Goal: Find specific page/section: Find specific page/section

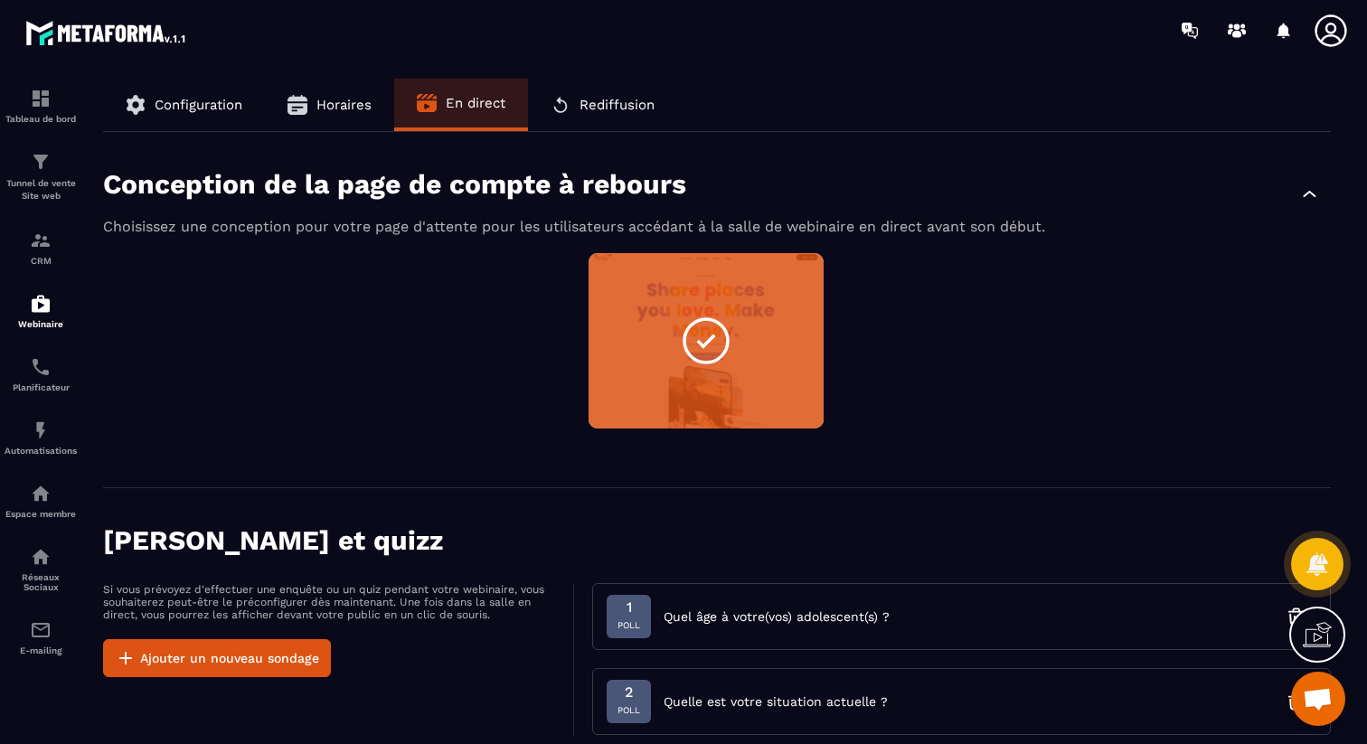
scroll to position [1191, 0]
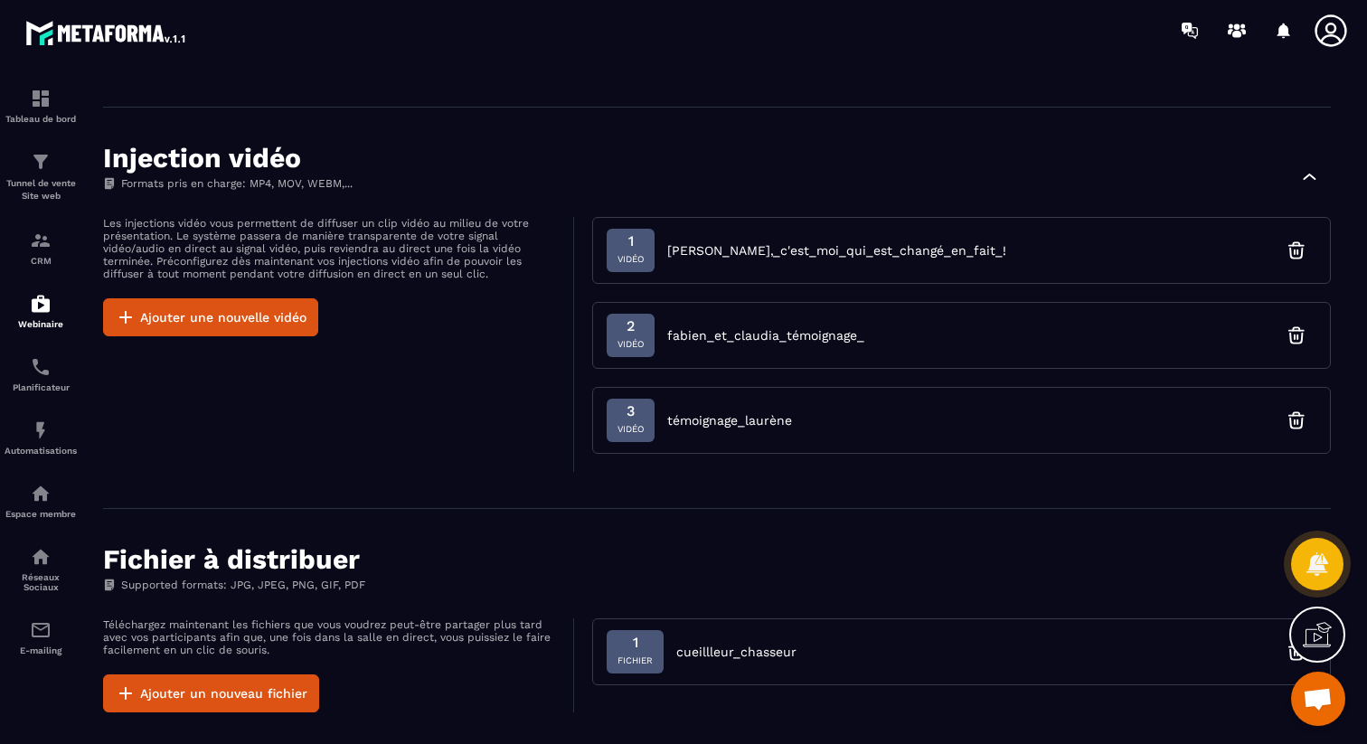
click at [0, 0] on img at bounding box center [0, 0] width 0 height 0
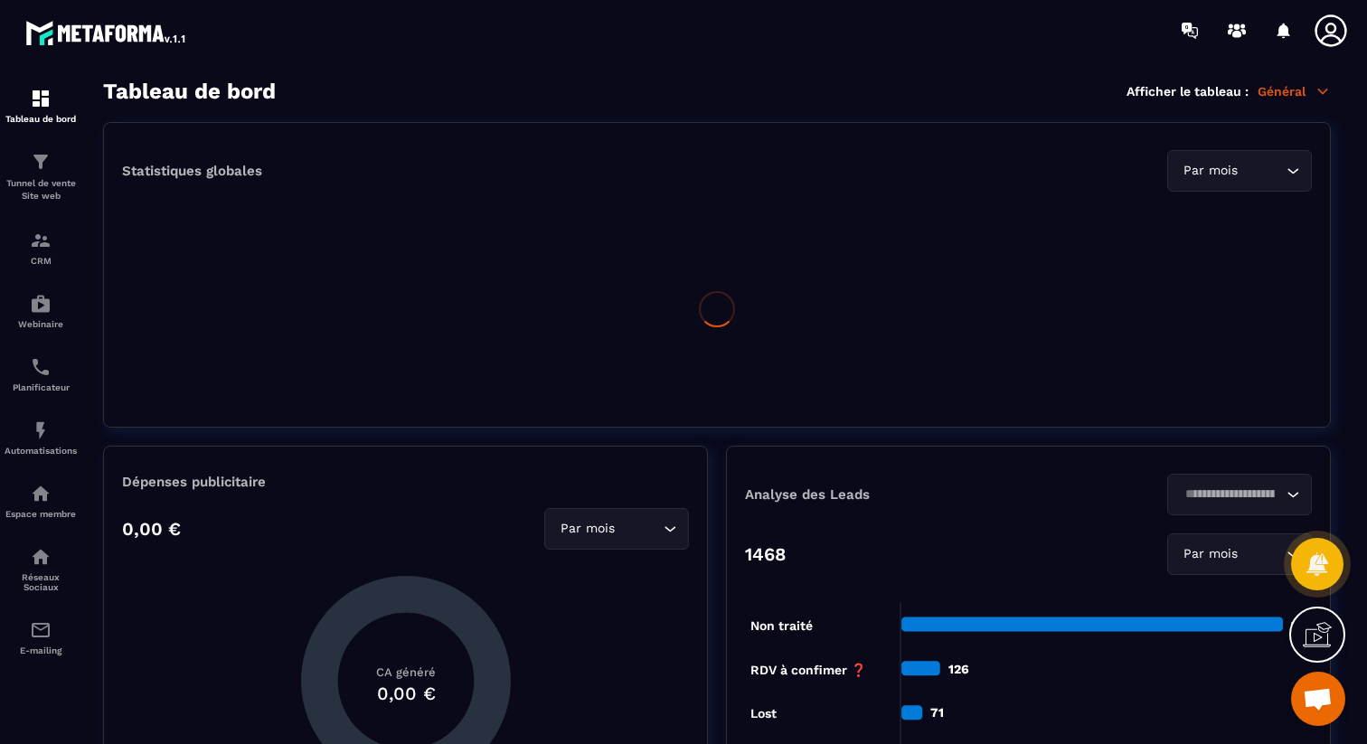
click at [1343, 34] on icon at bounding box center [1331, 31] width 36 height 36
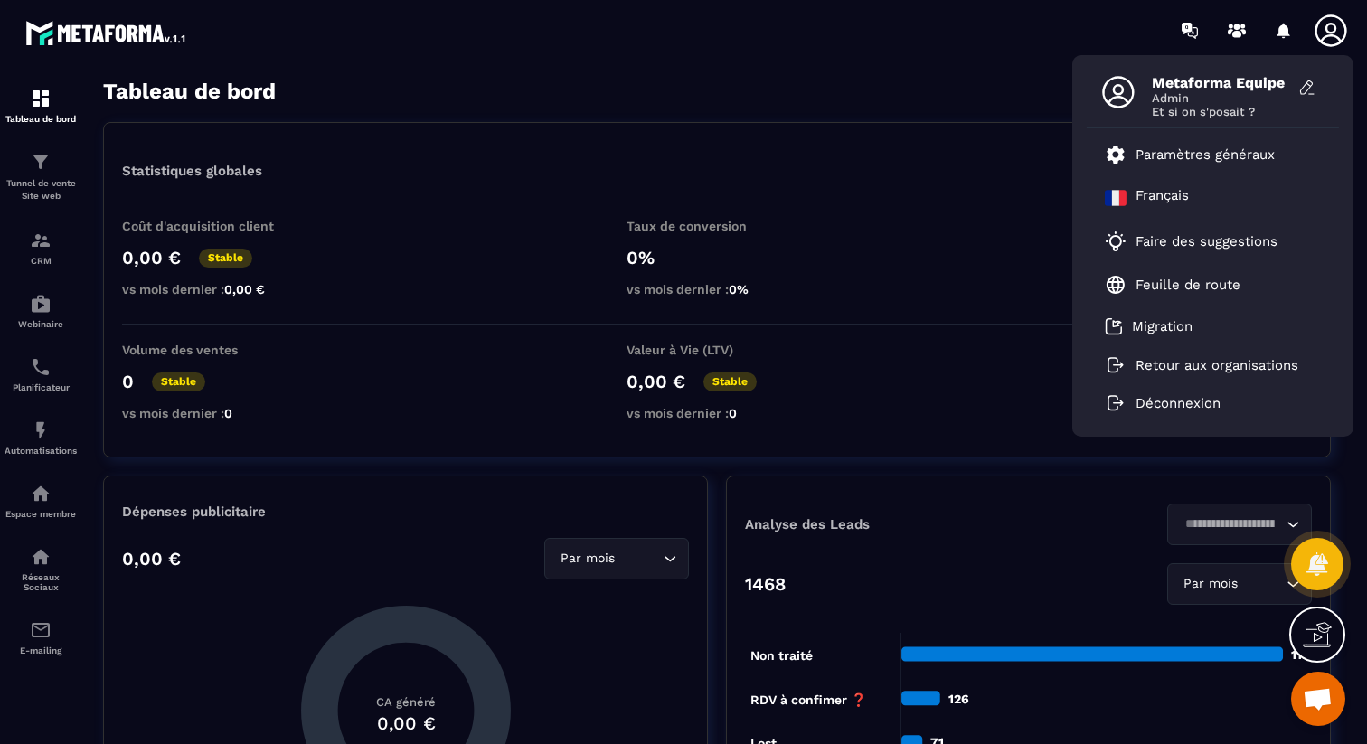
click at [645, 145] on div "Statistiques globales Par mois Loading... Coût d'acquisition client 0,00 € Stab…" at bounding box center [717, 289] width 1228 height 335
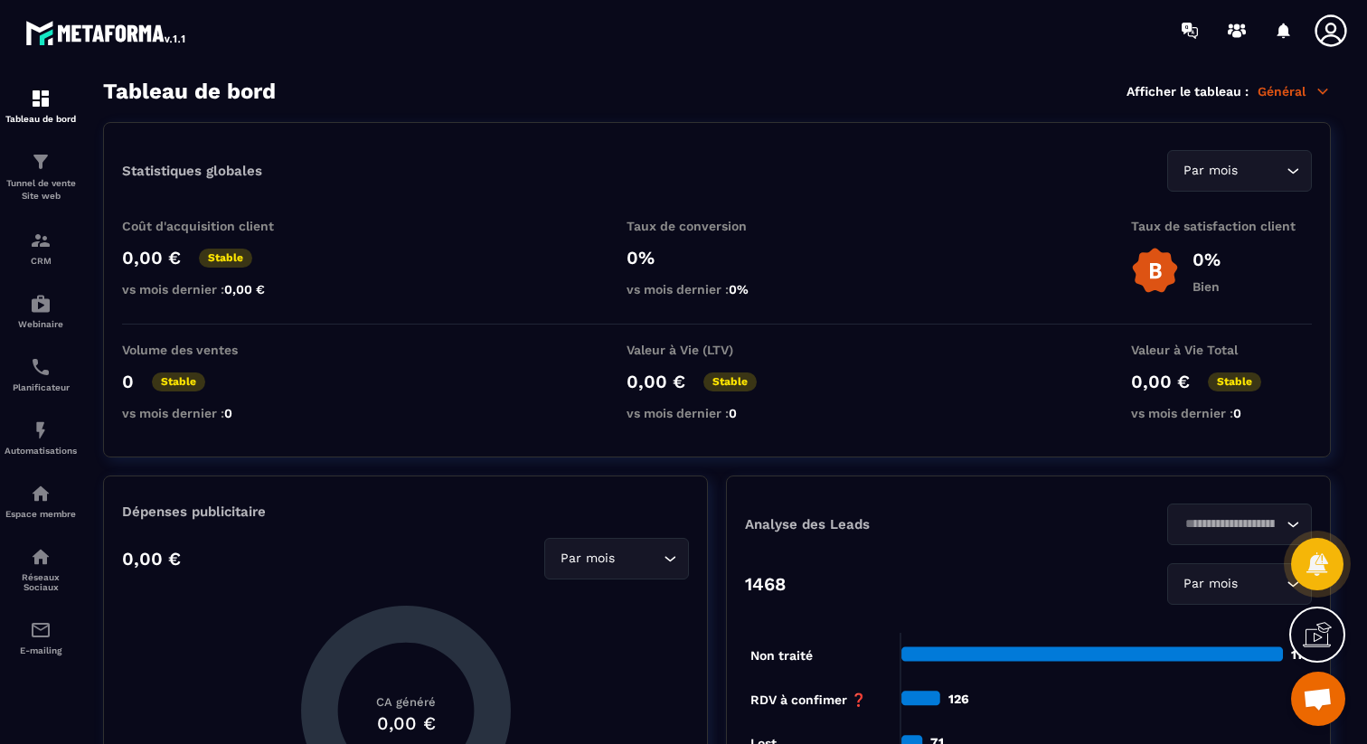
click at [1296, 84] on p "Général" at bounding box center [1294, 91] width 73 height 16
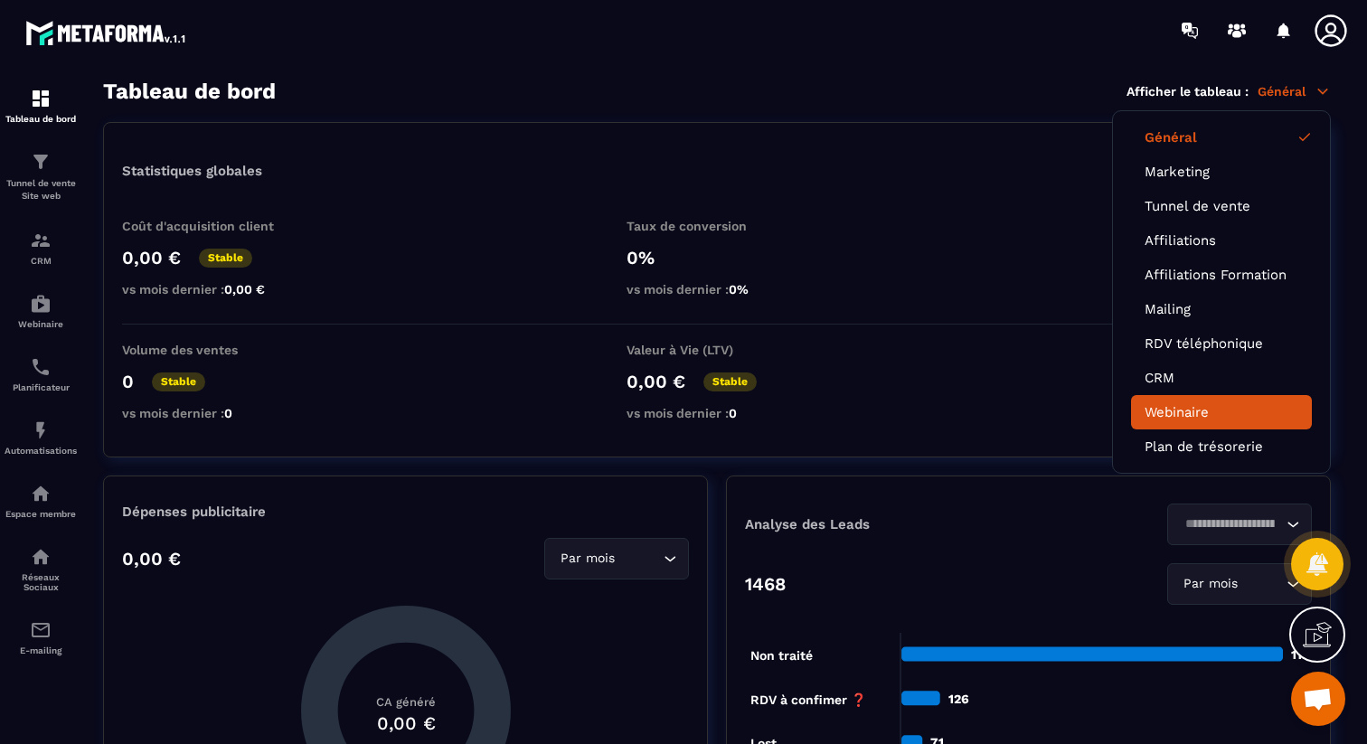
click at [1203, 407] on link "Webinaire" at bounding box center [1222, 412] width 154 height 16
click at [1177, 413] on link "Webinaire" at bounding box center [1222, 412] width 154 height 16
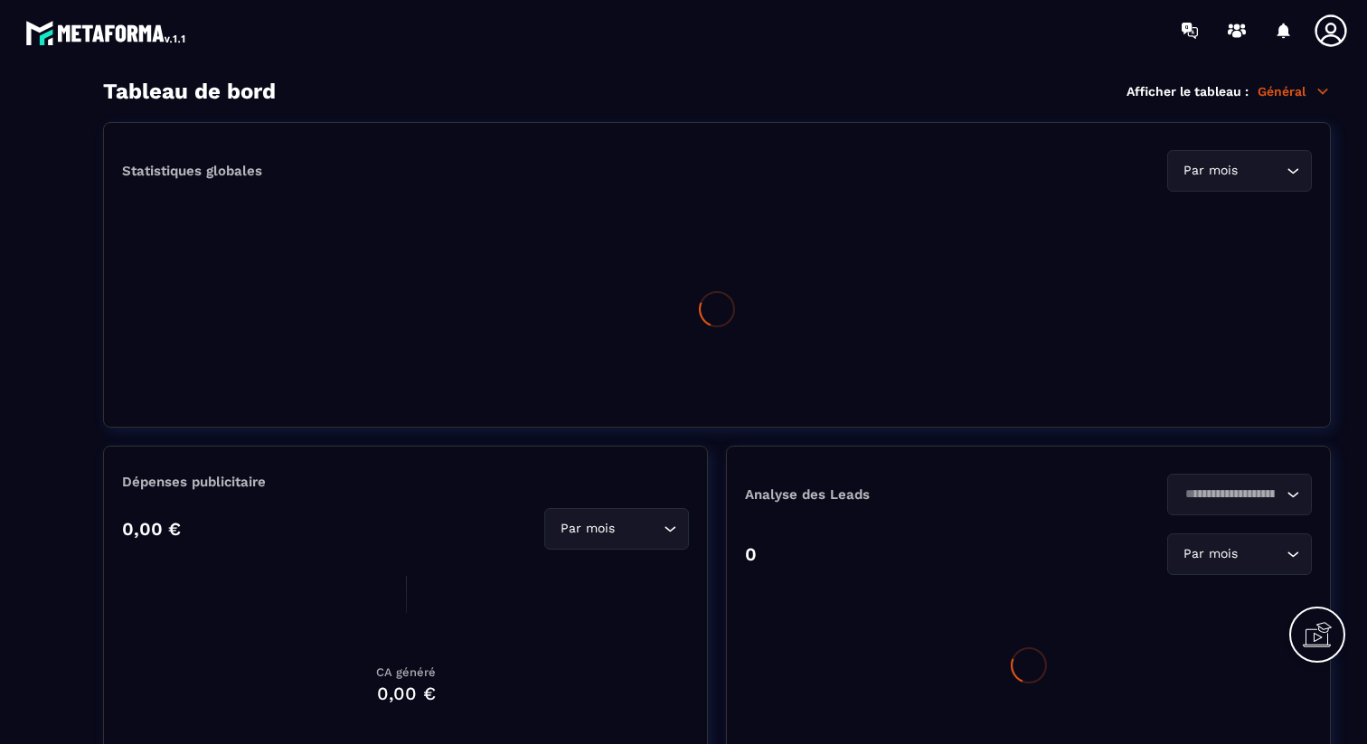
click at [1332, 33] on icon at bounding box center [1331, 31] width 36 height 36
